Goal: Download file/media

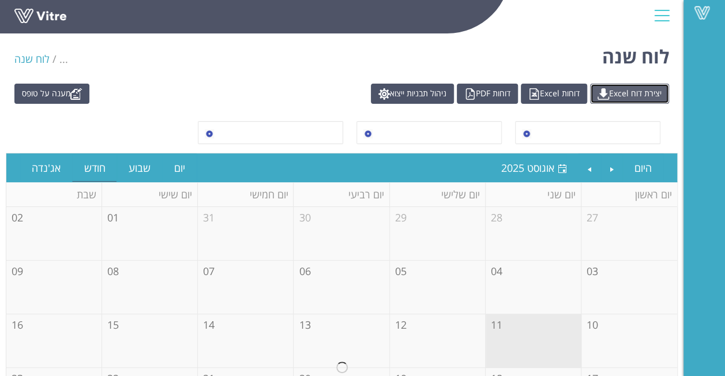
click at [624, 92] on link "יצירת דוח Excel" at bounding box center [629, 94] width 79 height 20
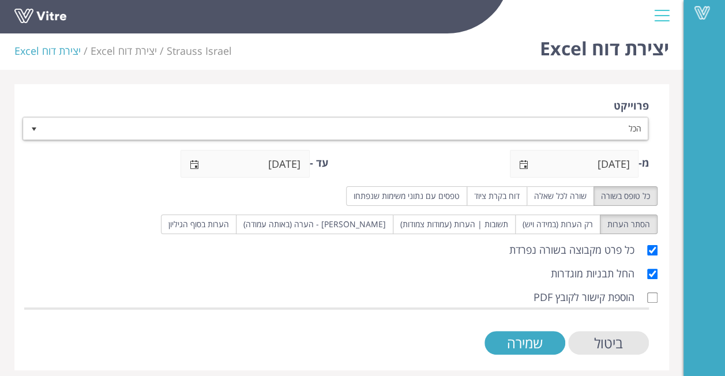
scroll to position [16, 0]
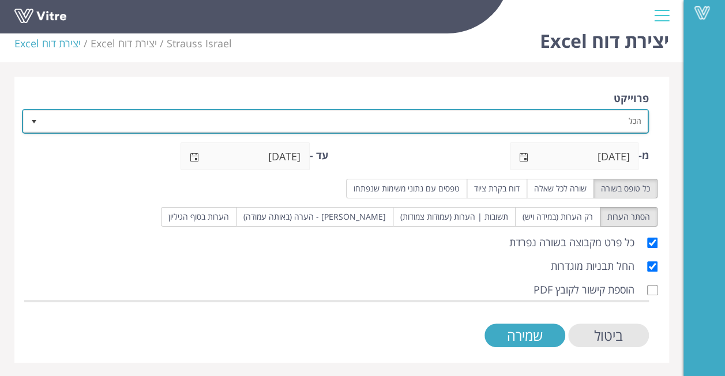
click at [30, 119] on span "select" at bounding box center [33, 121] width 9 height 9
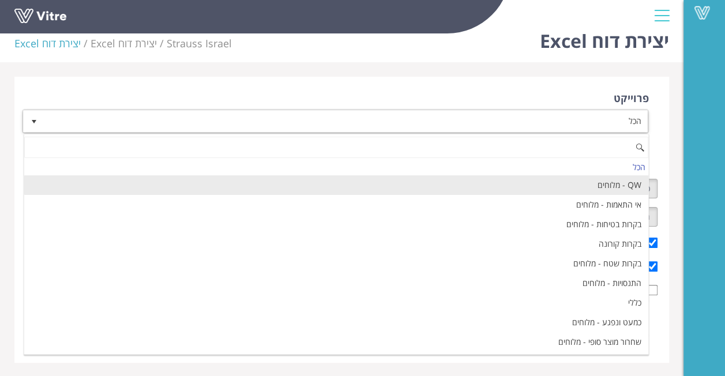
click at [486, 190] on li "QW - מלוחים" at bounding box center [336, 185] width 624 height 20
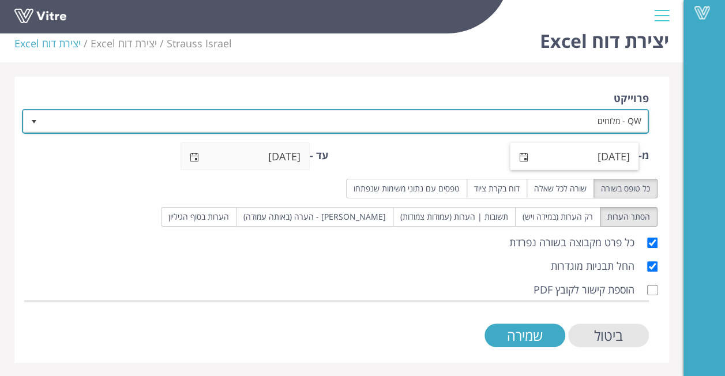
click at [525, 156] on span "select" at bounding box center [523, 157] width 9 height 9
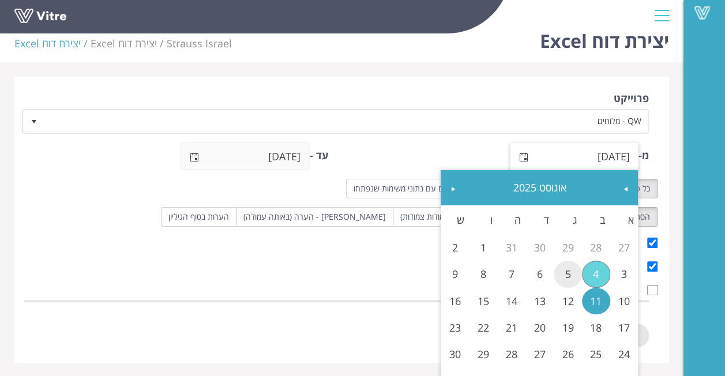
click at [564, 274] on link "5" at bounding box center [568, 274] width 28 height 27
type input "05/08/2025"
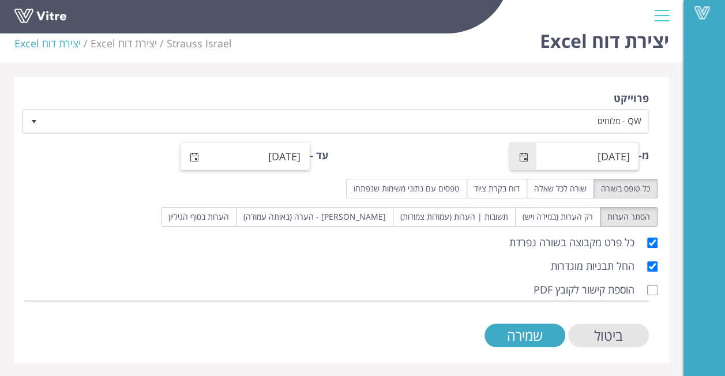
click at [186, 162] on span "select" at bounding box center [194, 156] width 27 height 27
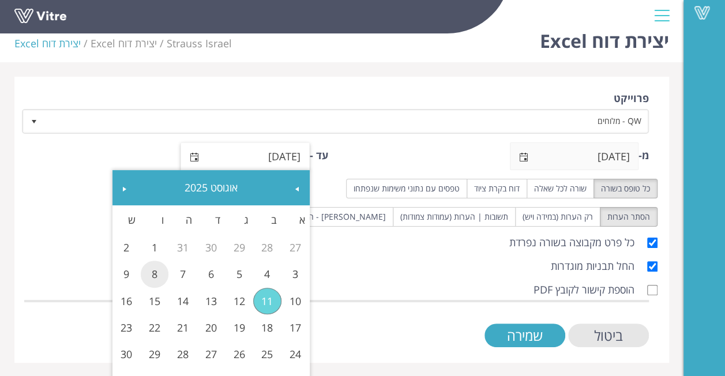
drag, startPoint x: 159, startPoint y: 274, endPoint x: 175, endPoint y: 274, distance: 15.6
click at [158, 274] on link "8" at bounding box center [155, 274] width 28 height 27
type input "08/08/2025"
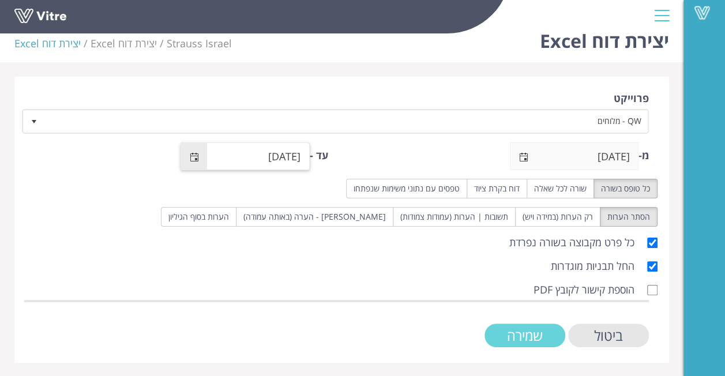
click at [539, 331] on input "שמירה" at bounding box center [525, 336] width 81 height 24
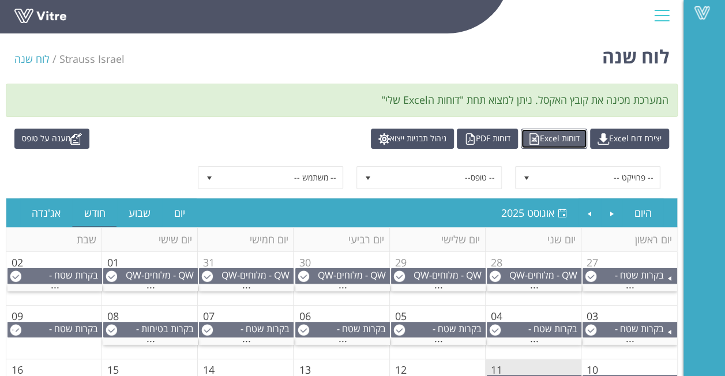
click at [554, 137] on link "דוחות Excel" at bounding box center [554, 139] width 66 height 20
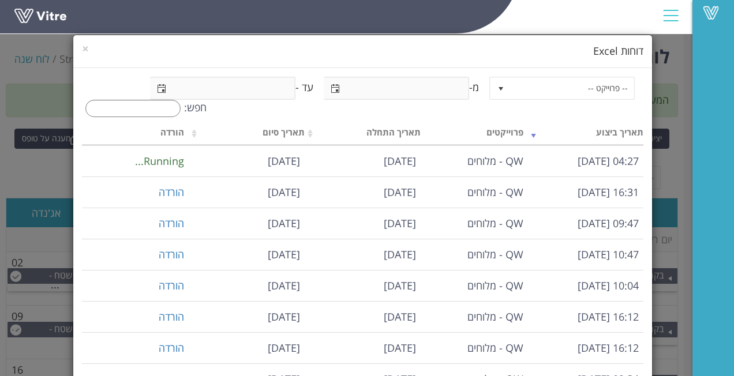
click at [50, 93] on div "× דוחות Excel -- פרוייקט -- מ- עד - חפש: תאריך ביצוע פרוייקטים תאריך התחלה תארי…" at bounding box center [367, 188] width 734 height 376
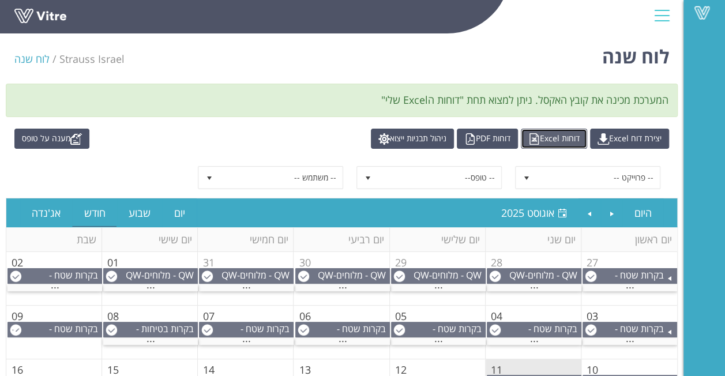
click at [559, 143] on link "דוחות Excel" at bounding box center [554, 139] width 66 height 20
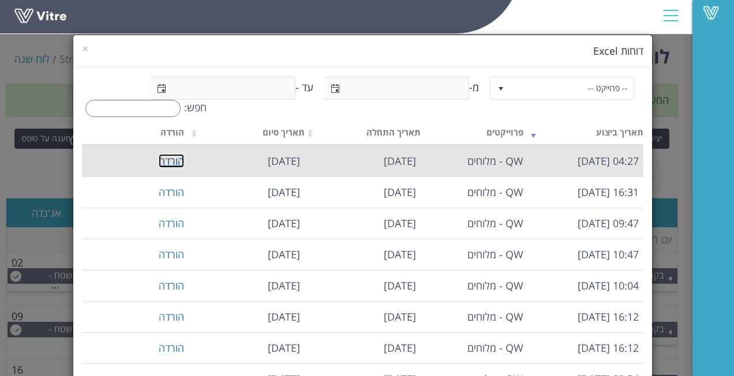
click at [177, 162] on link "הורדה" at bounding box center [171, 161] width 25 height 14
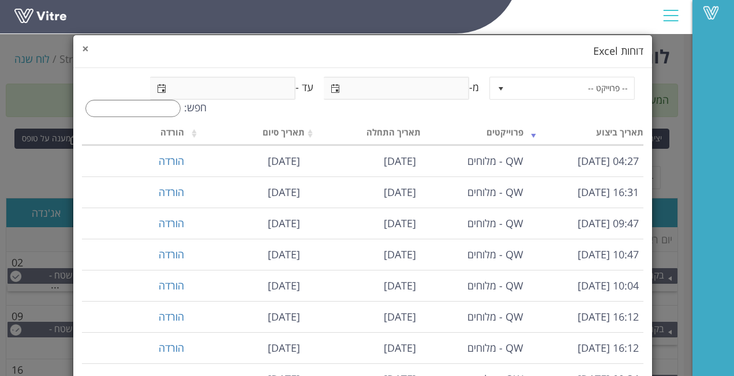
click at [89, 45] on span "×" at bounding box center [85, 48] width 7 height 16
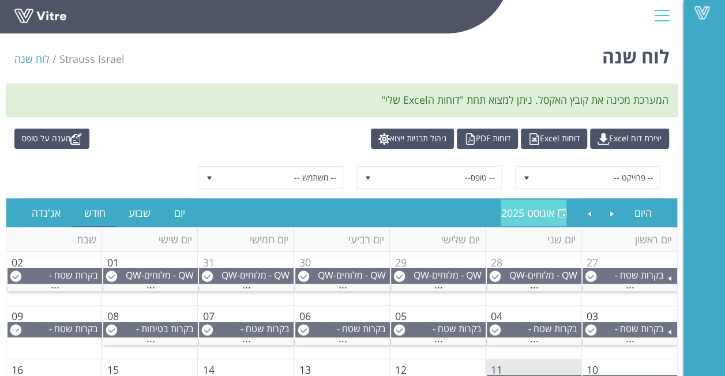
click at [541, 206] on span "אוגוסט 2025" at bounding box center [527, 213] width 53 height 14
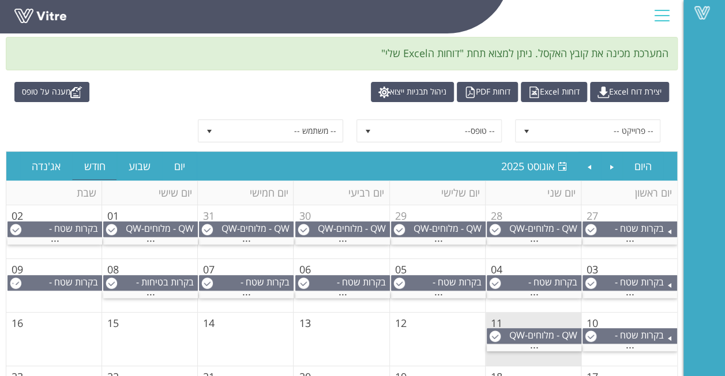
scroll to position [58, 0]
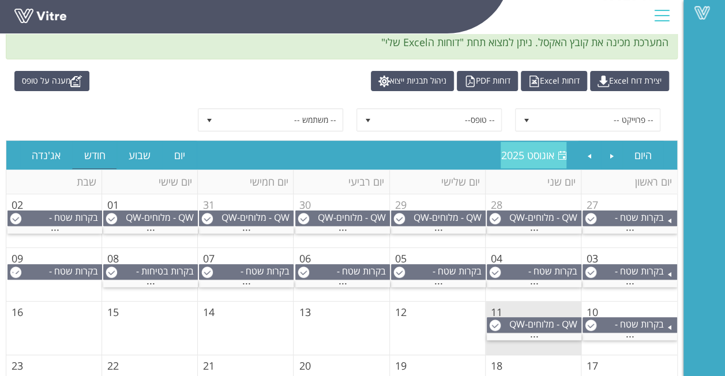
click at [535, 155] on span "אוגוסט 2025" at bounding box center [527, 155] width 53 height 14
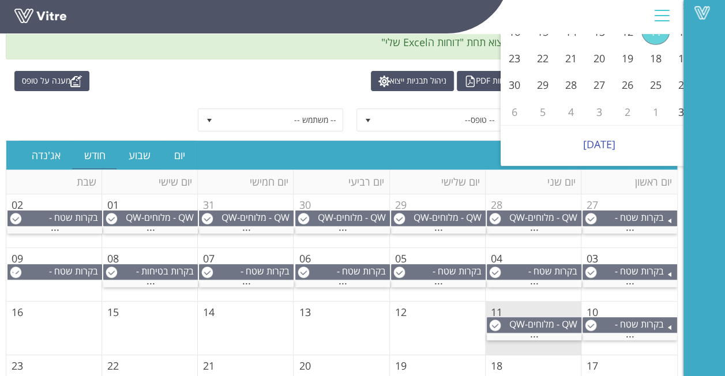
scroll to position [0, 0]
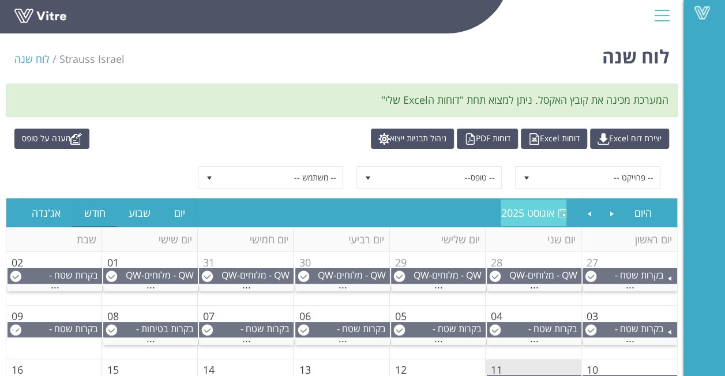
click at [518, 207] on span "אוגוסט 2025" at bounding box center [527, 213] width 53 height 14
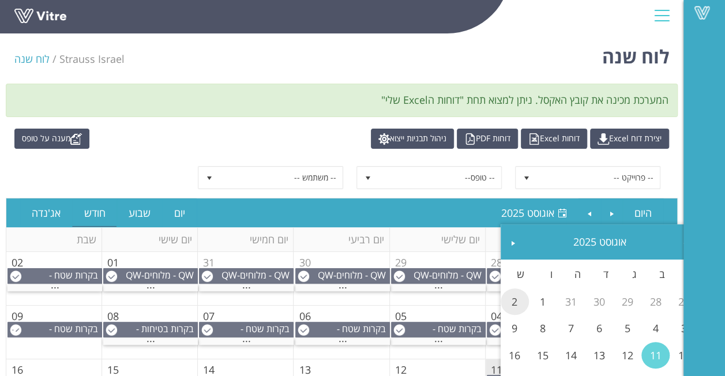
click at [517, 299] on link "2" at bounding box center [515, 302] width 28 height 27
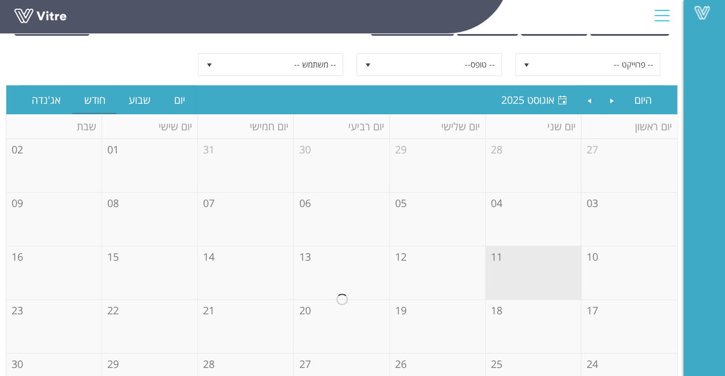
scroll to position [130, 0]
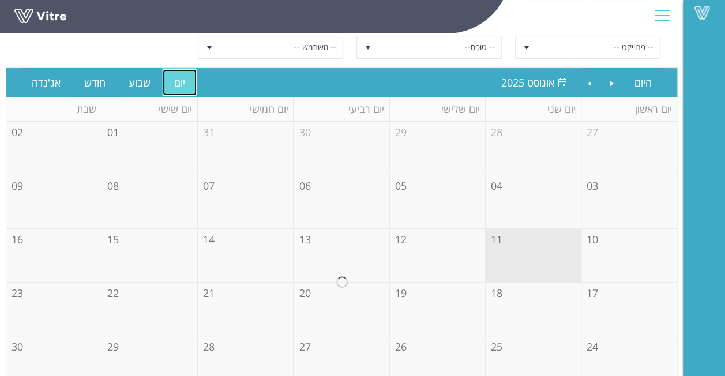
click at [184, 83] on link "יום" at bounding box center [180, 82] width 34 height 27
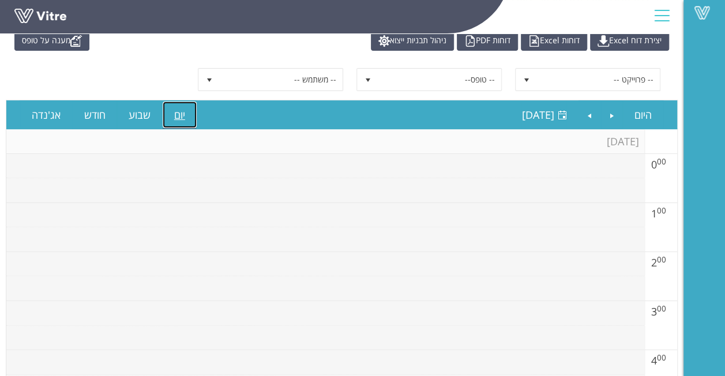
scroll to position [0, 0]
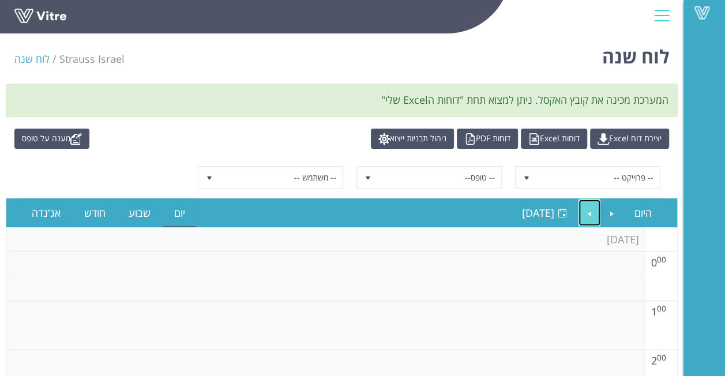
click at [597, 209] on link "Next" at bounding box center [590, 213] width 22 height 27
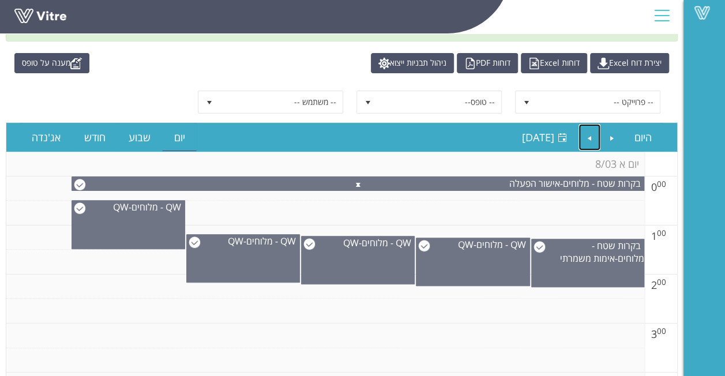
scroll to position [58, 0]
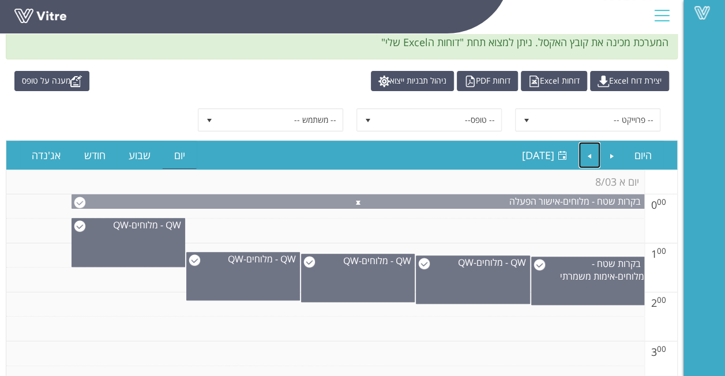
click at [81, 199] on span at bounding box center [358, 201] width 572 height 14
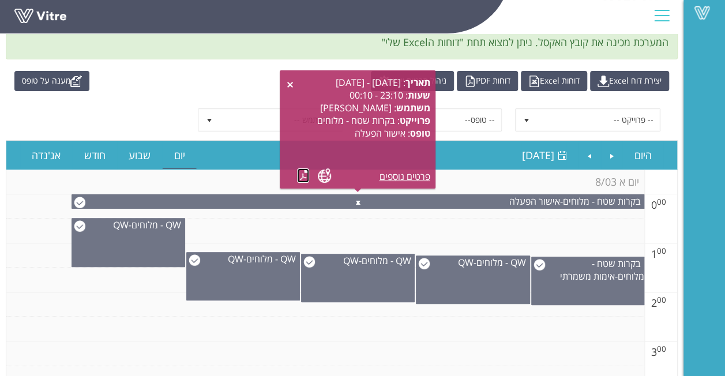
click at [307, 175] on link at bounding box center [303, 176] width 12 height 14
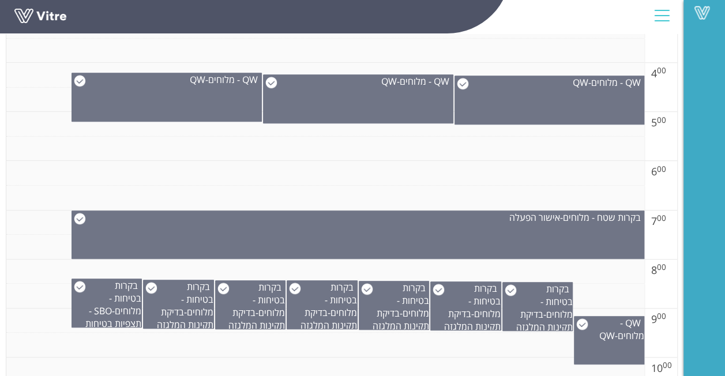
scroll to position [404, 0]
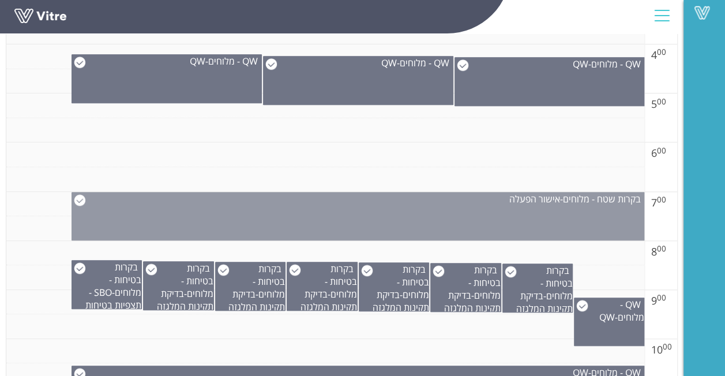
click at [82, 199] on img at bounding box center [80, 200] width 12 height 12
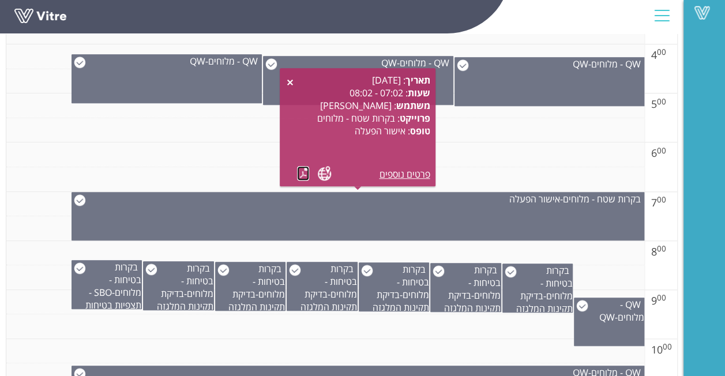
click at [302, 172] on link at bounding box center [303, 173] width 12 height 14
click at [227, 129] on td at bounding box center [325, 130] width 638 height 25
